Goal: Transaction & Acquisition: Purchase product/service

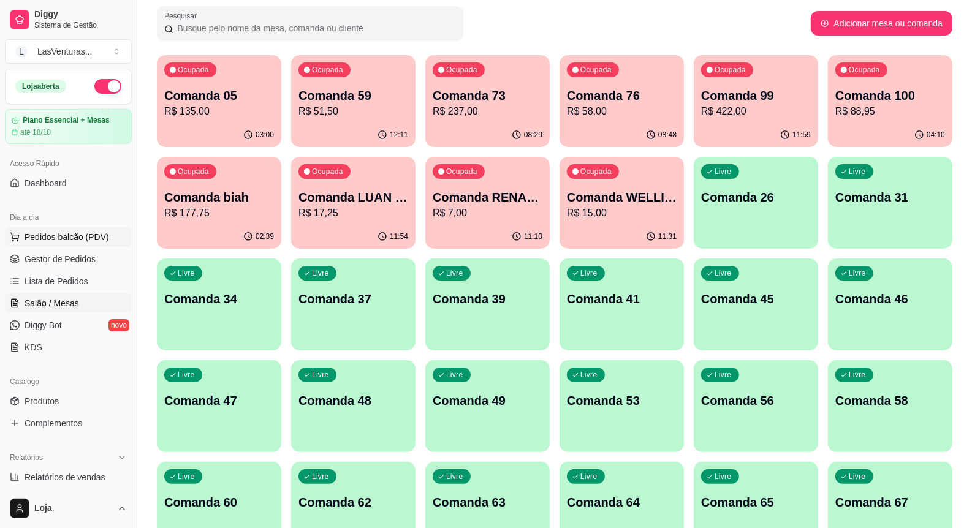
click at [70, 237] on span "Pedidos balcão (PDV)" at bounding box center [67, 237] width 85 height 12
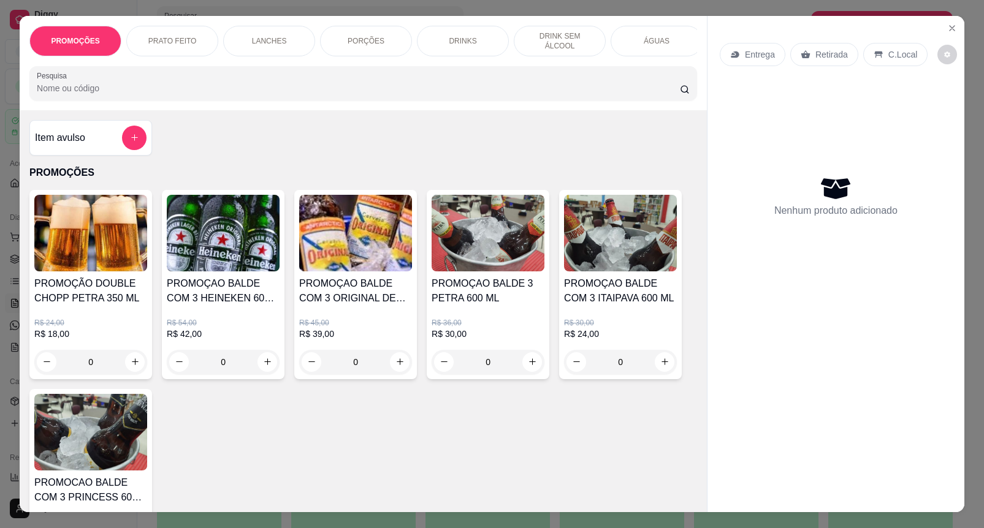
click at [852, 142] on div "Nenhum produto adicionado" at bounding box center [835, 196] width 232 height 240
click at [74, 89] on input "Pesquisa" at bounding box center [358, 88] width 643 height 12
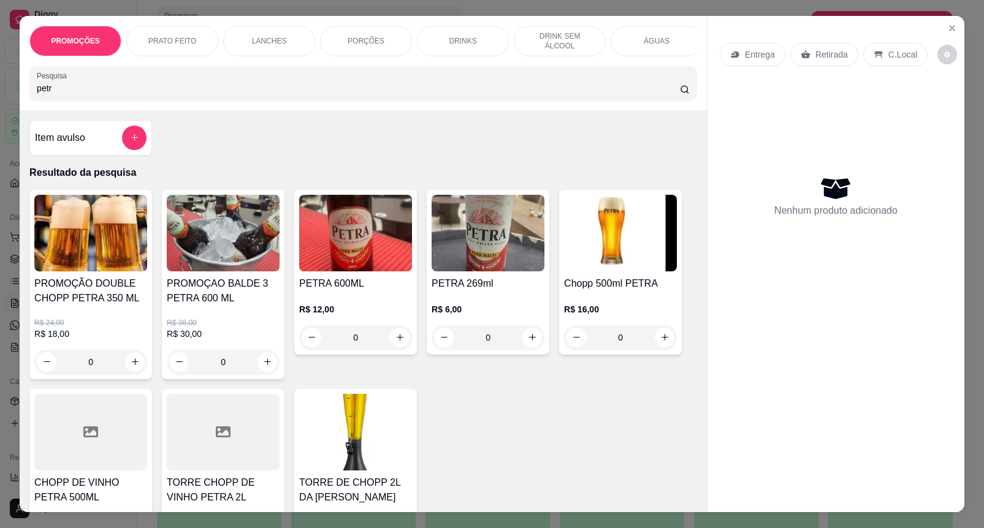
type input "petr"
click at [215, 287] on h4 "PROMOÇAO BALDE 3 PETRA 600 ML" at bounding box center [223, 290] width 113 height 29
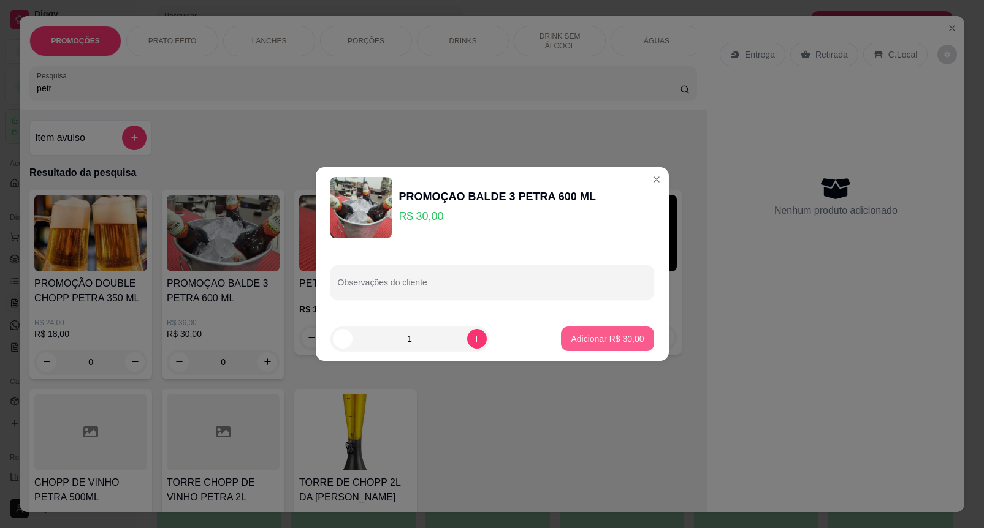
click at [581, 340] on p "Adicionar R$ 30,00" at bounding box center [607, 339] width 73 height 12
type input "1"
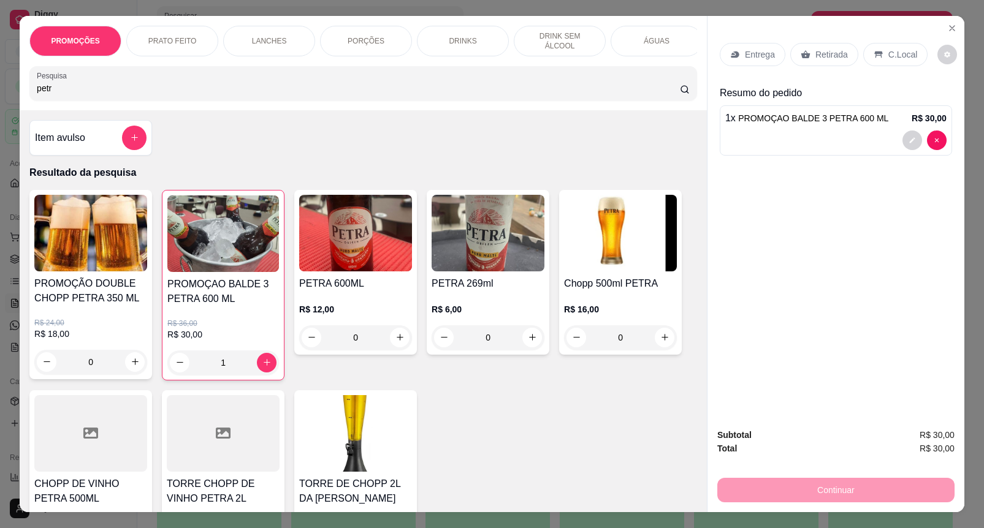
click at [819, 48] on p "Retirada" at bounding box center [831, 54] width 32 height 12
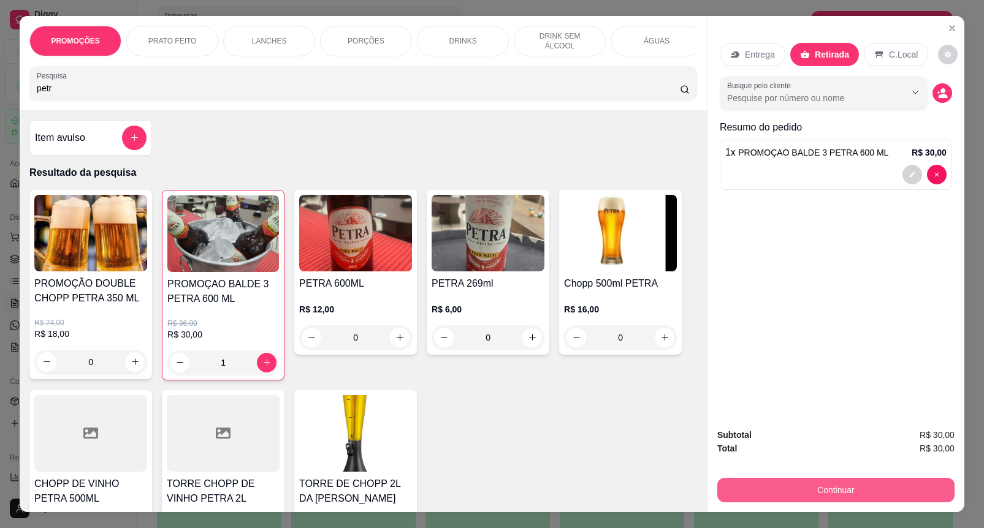
click at [815, 488] on button "Continuar" at bounding box center [835, 490] width 237 height 25
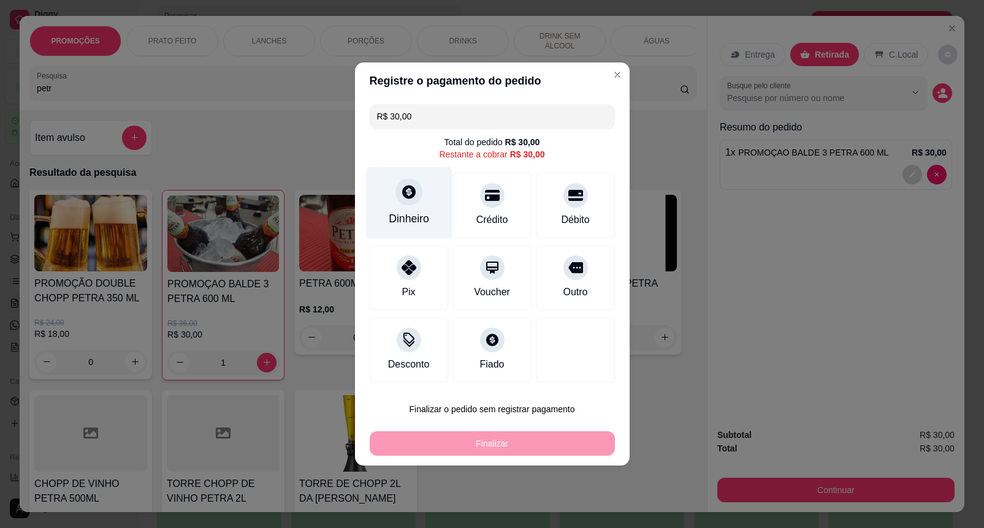
click at [414, 211] on div "Dinheiro" at bounding box center [409, 219] width 40 height 16
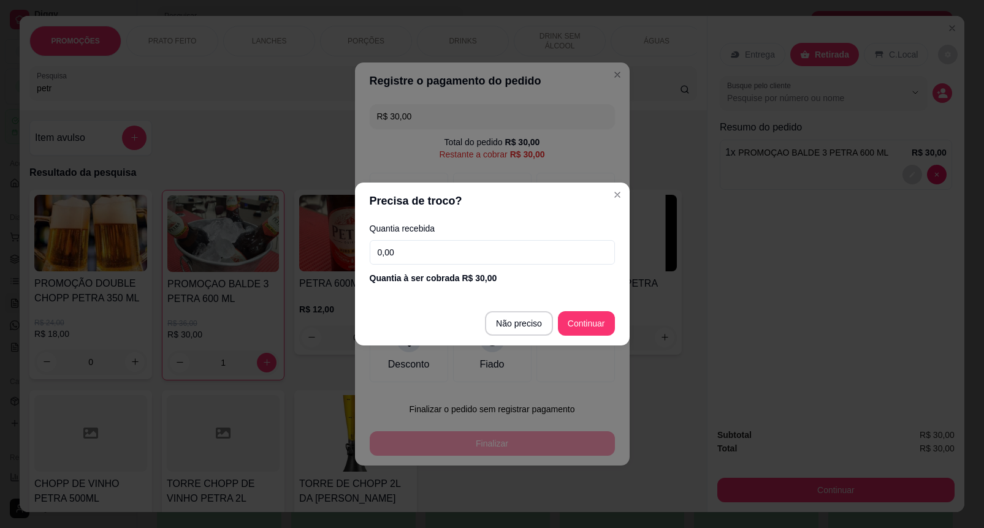
click at [420, 256] on input "0,00" at bounding box center [492, 252] width 245 height 25
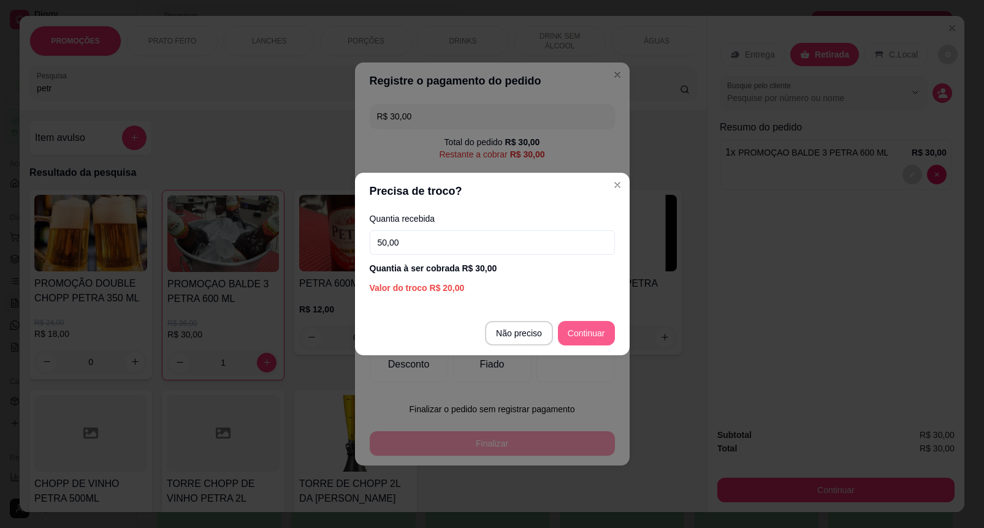
type input "50,00"
type input "R$ 0,00"
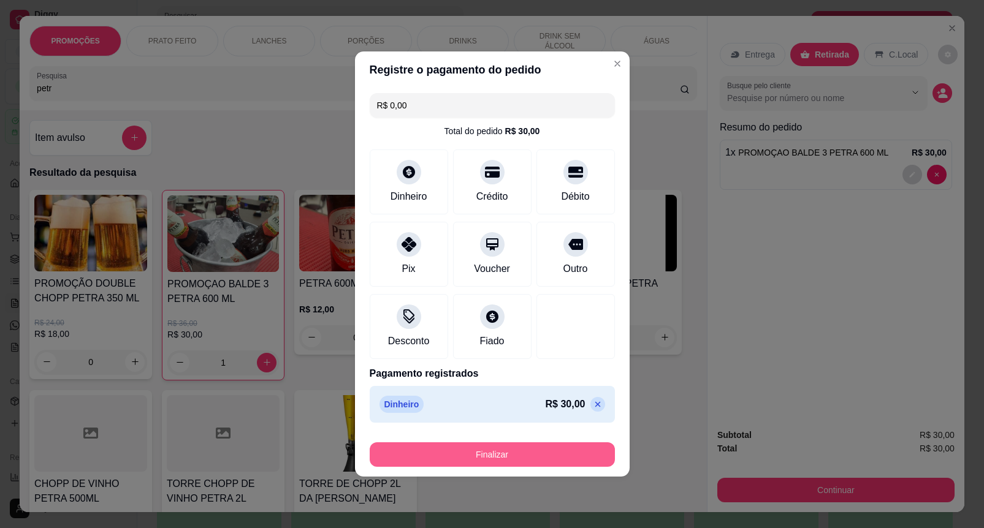
click at [537, 463] on button "Finalizar" at bounding box center [492, 454] width 245 height 25
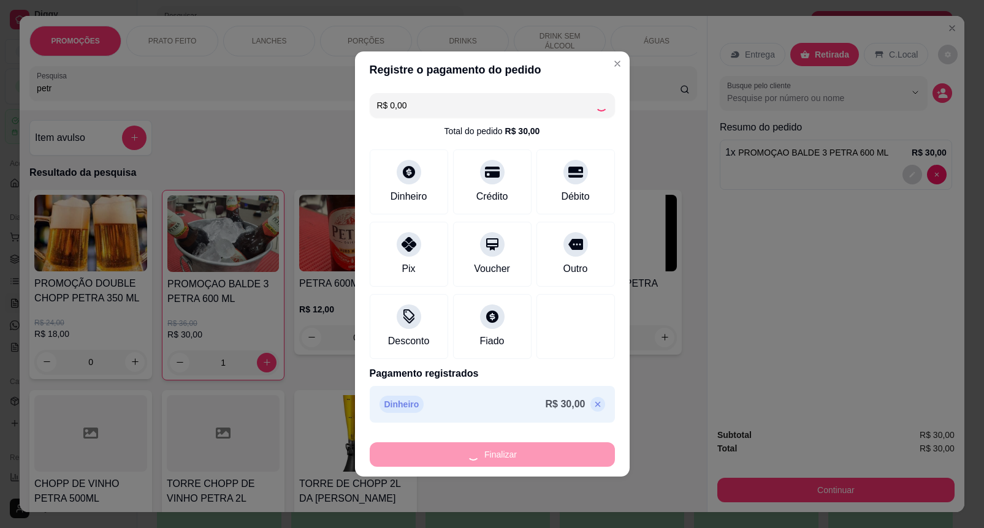
type input "0"
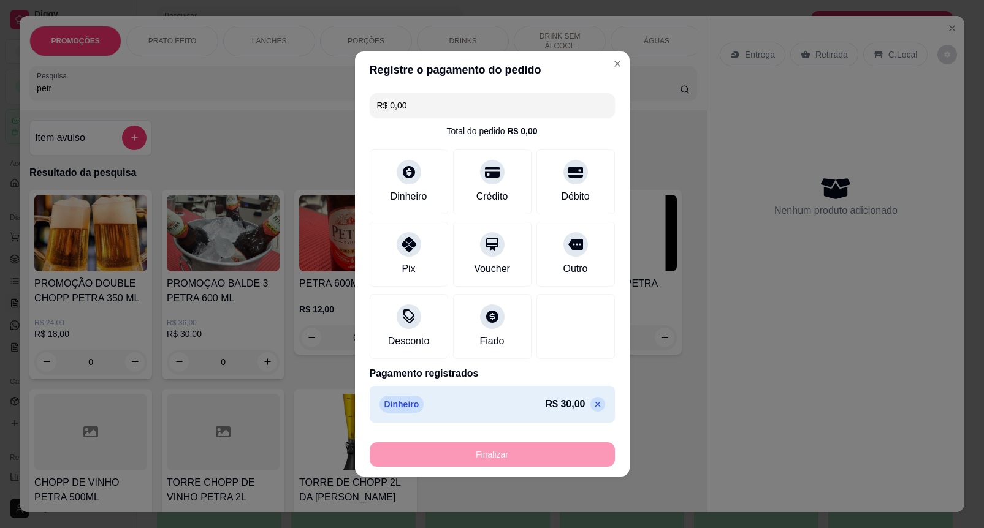
type input "-R$ 30,00"
